Goal: Task Accomplishment & Management: Manage account settings

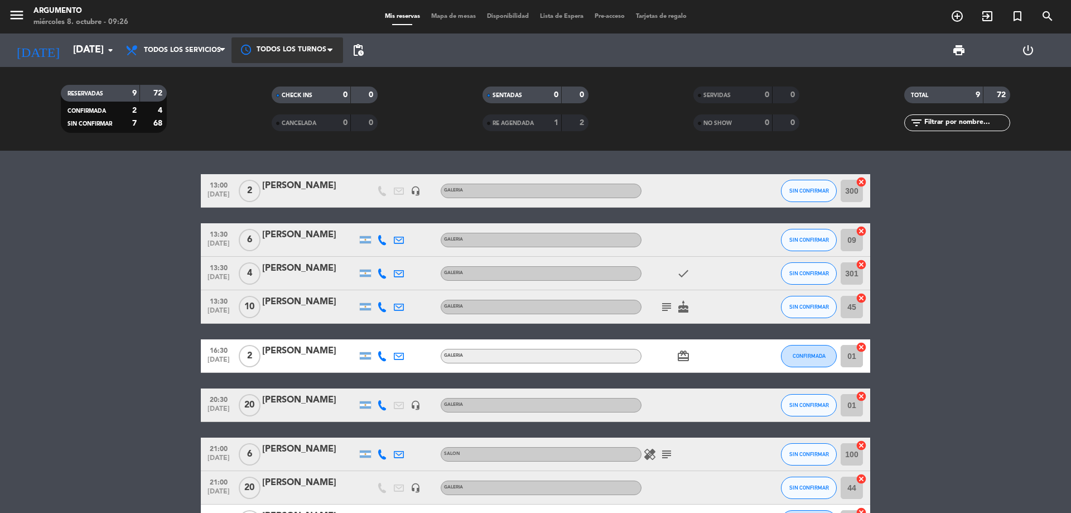
click at [291, 47] on div at bounding box center [288, 49] width 112 height 25
click at [216, 61] on span "Todos los servicios" at bounding box center [176, 50] width 112 height 25
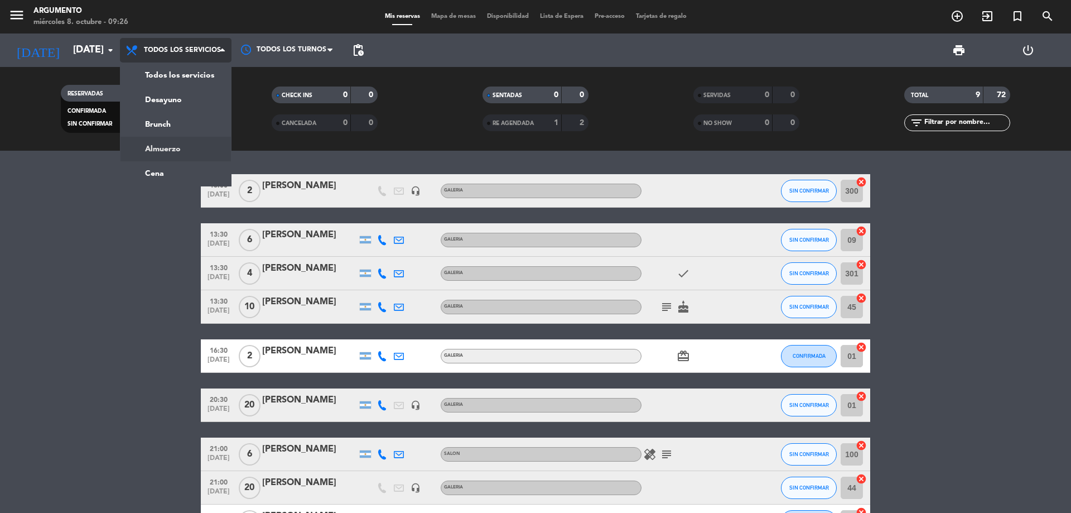
click at [203, 138] on div "menu Argumento [DATE] 8. octubre - 09:26 Mis reservas Mapa de mesas Disponibili…" at bounding box center [535, 75] width 1071 height 151
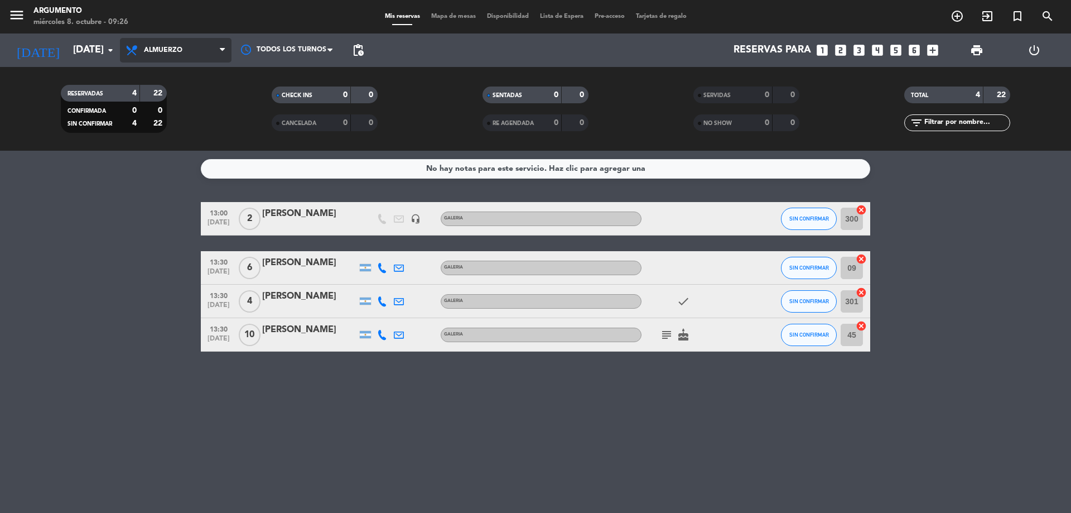
click at [198, 49] on span "Almuerzo" at bounding box center [176, 50] width 112 height 25
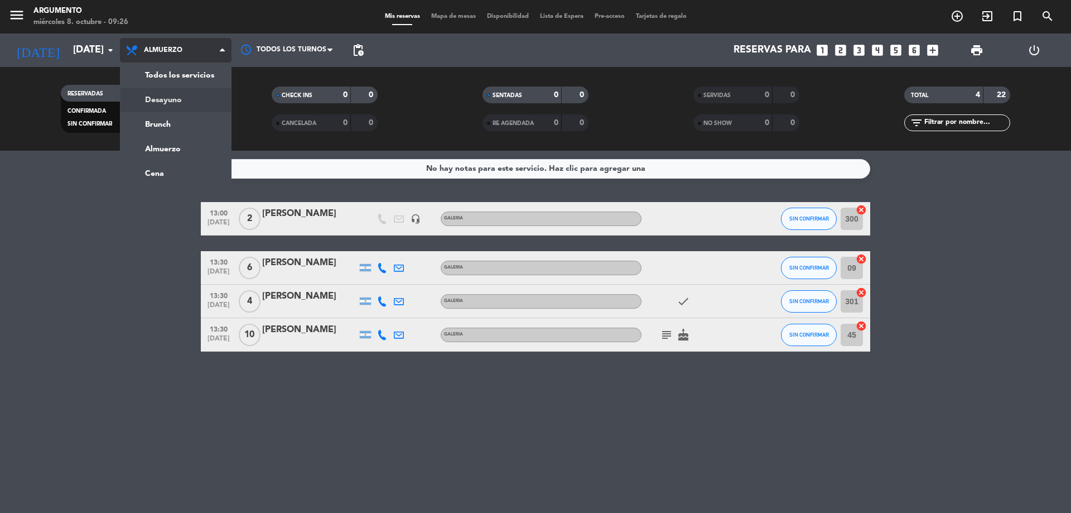
click at [204, 104] on div "menu Argumento [DATE] 8. octubre - 09:26 Mis reservas Mapa de mesas Disponibili…" at bounding box center [535, 75] width 1071 height 151
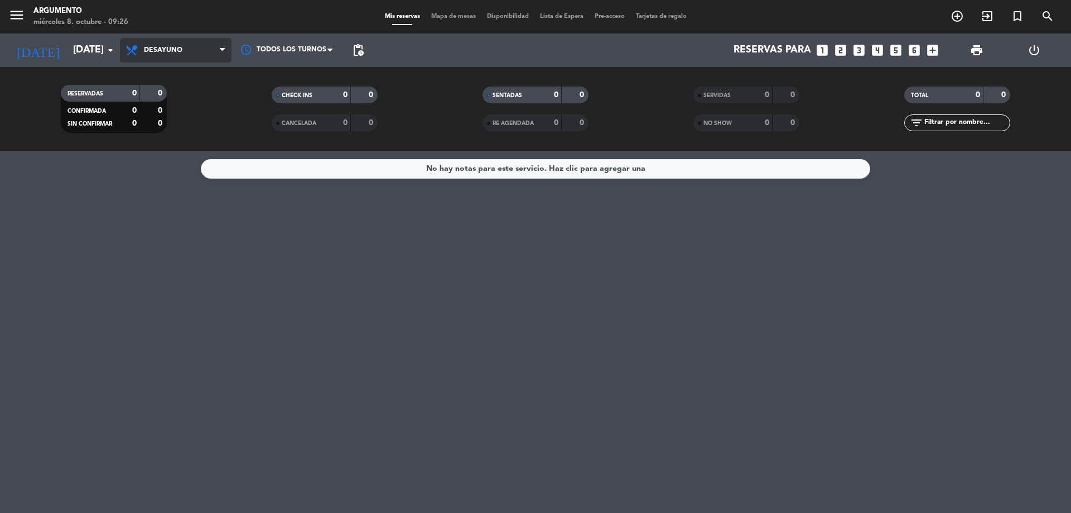
click at [174, 57] on span "Desayuno" at bounding box center [176, 50] width 112 height 25
click at [184, 168] on ng-component "menu Argumento [DATE] 8. octubre - 09:26 Mis reservas Mapa de mesas Disponibili…" at bounding box center [535, 256] width 1071 height 513
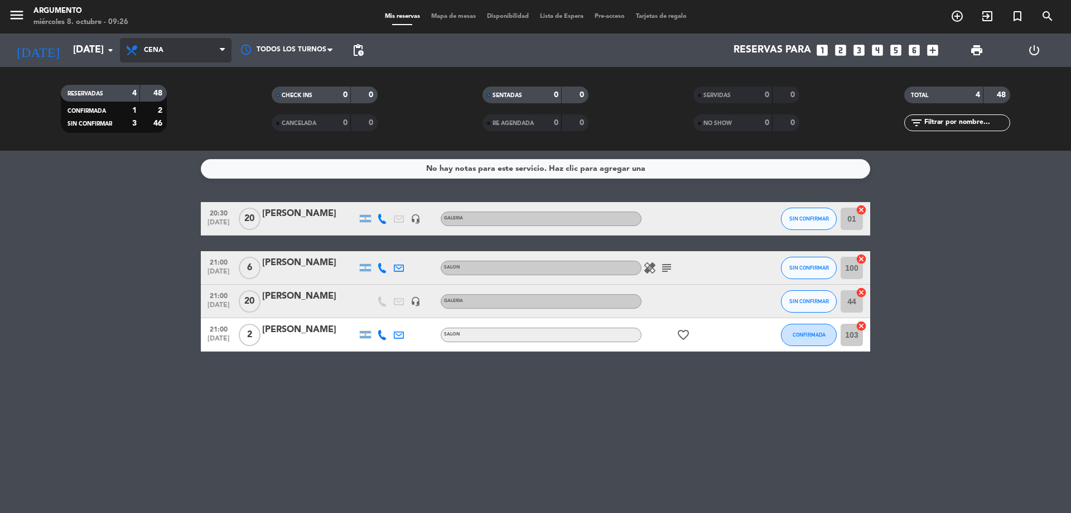
click at [165, 56] on span "Cena" at bounding box center [176, 50] width 112 height 25
click at [202, 126] on div "menu Argumento [DATE] 8. octubre - 09:26 Mis reservas Mapa de mesas Disponibili…" at bounding box center [535, 75] width 1071 height 151
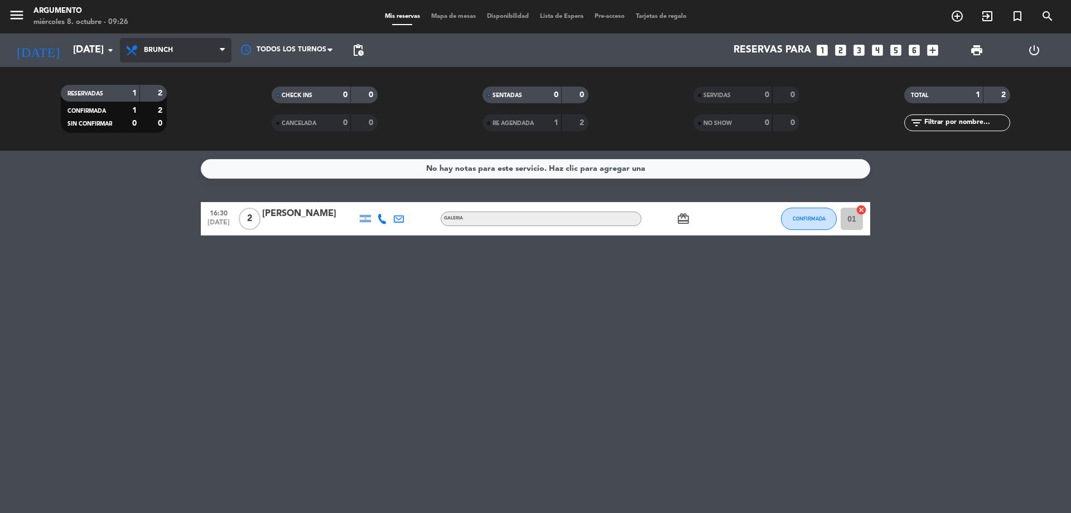
click at [172, 61] on span "Brunch" at bounding box center [176, 50] width 112 height 25
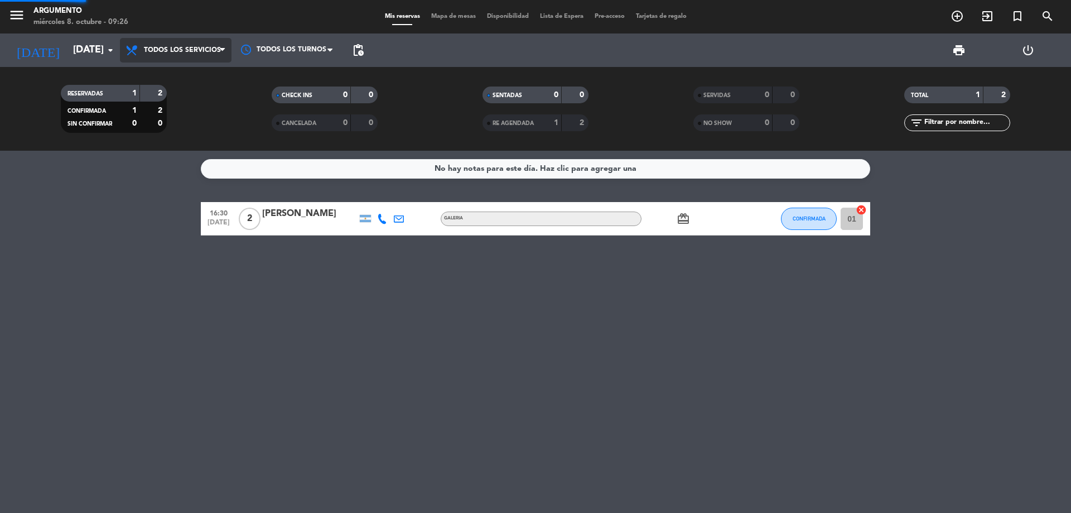
click at [190, 80] on div "menu Argumento [DATE] 8. octubre - 09:26 Mis reservas Mapa de mesas Disponibili…" at bounding box center [535, 75] width 1071 height 151
